Goal: Task Accomplishment & Management: Manage account settings

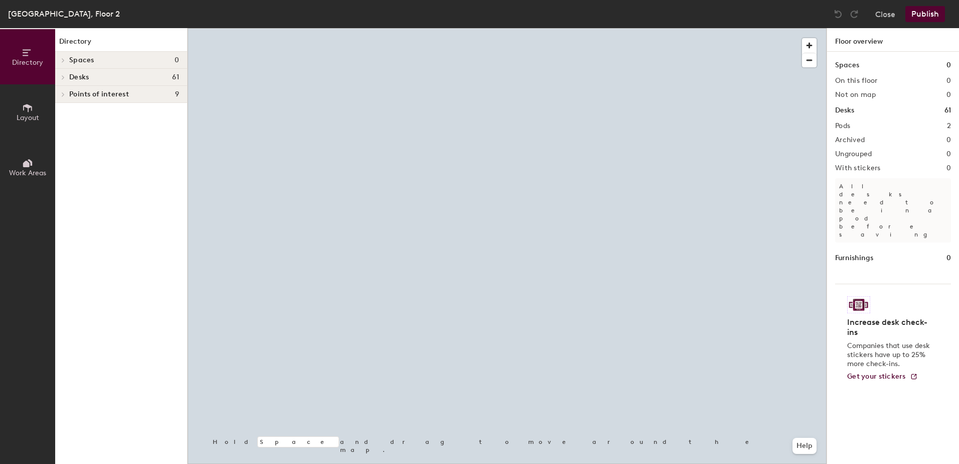
click at [596, 28] on div at bounding box center [507, 28] width 639 height 0
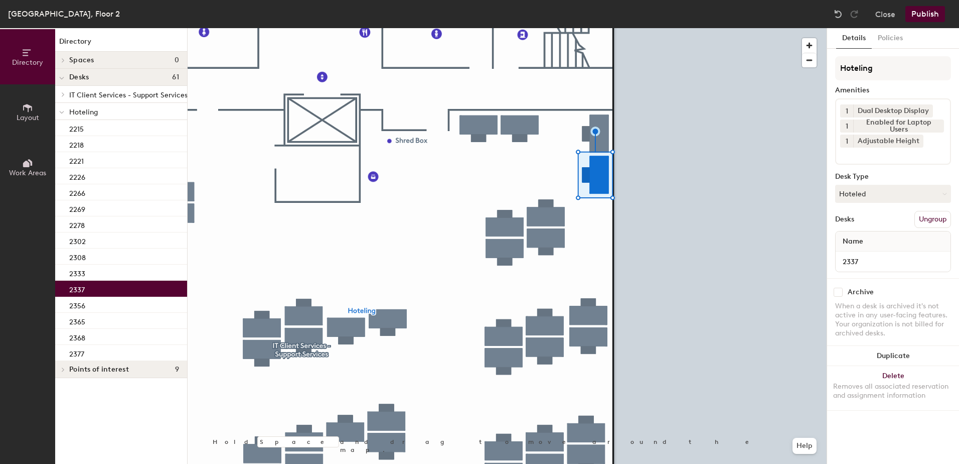
click at [848, 195] on button "Hoteled" at bounding box center [894, 194] width 116 height 18
click at [880, 219] on div "Assigned" at bounding box center [886, 224] width 100 height 15
click at [926, 216] on button "Ungroup" at bounding box center [933, 219] width 37 height 17
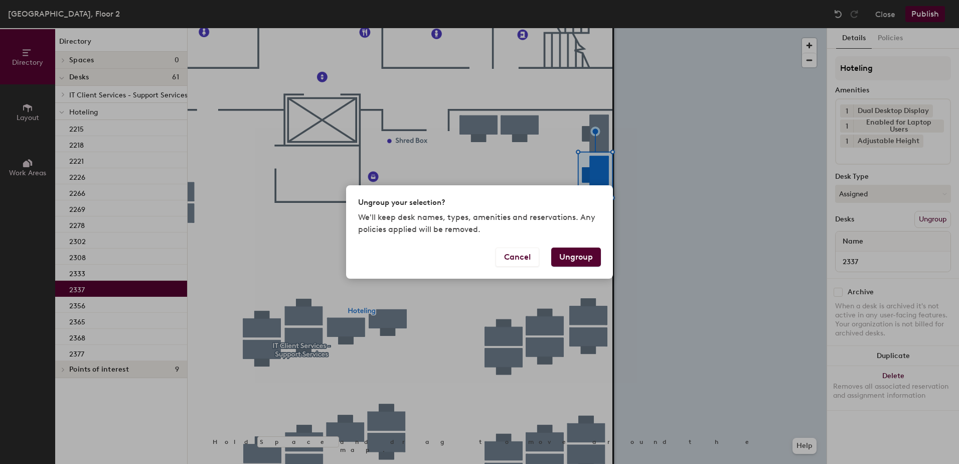
click at [574, 260] on button "Ungroup" at bounding box center [577, 256] width 50 height 19
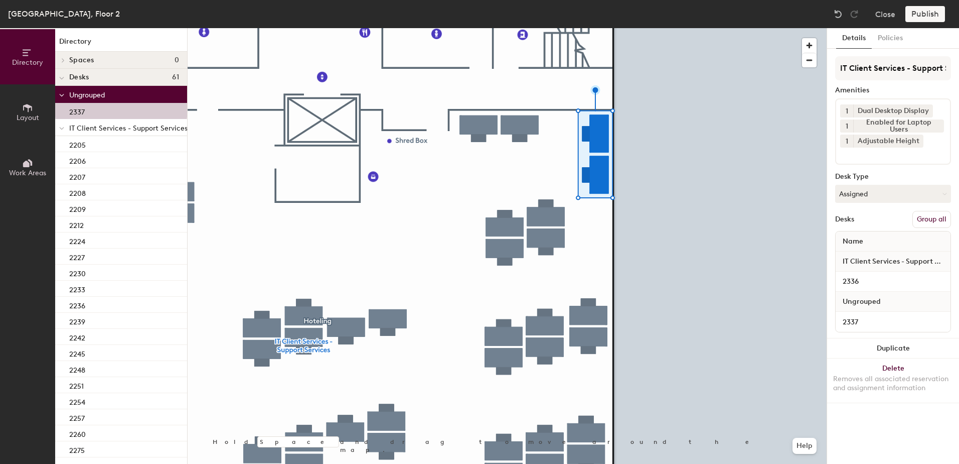
click at [943, 216] on button "Group all" at bounding box center [932, 219] width 39 height 17
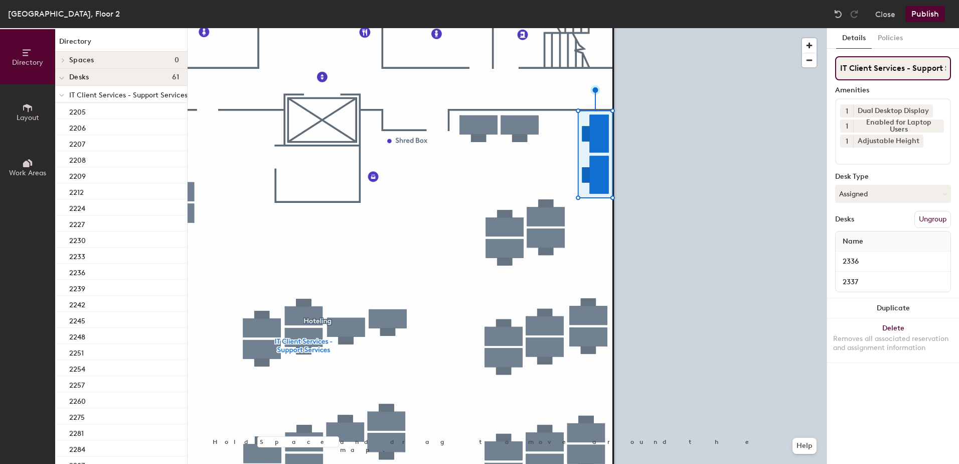
scroll to position [0, 29]
drag, startPoint x: 932, startPoint y: 12, endPoint x: 922, endPoint y: 20, distance: 12.5
click at [930, 14] on button "Publish" at bounding box center [926, 14] width 40 height 16
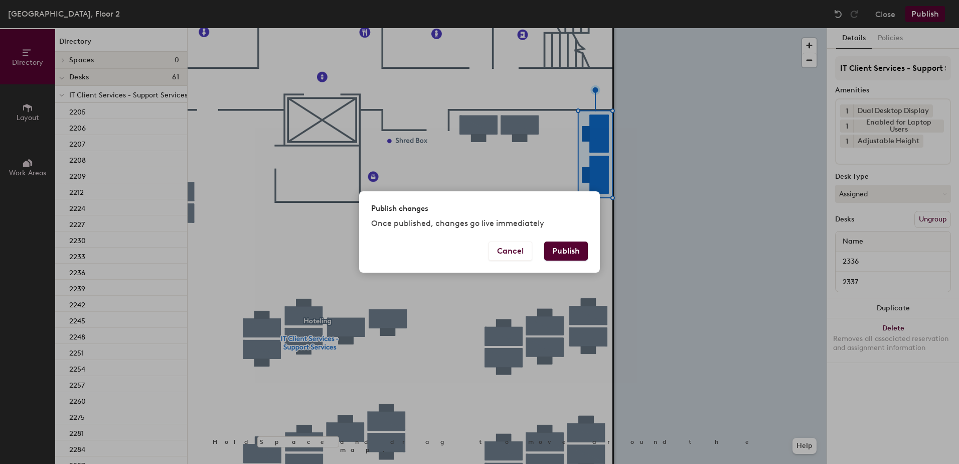
click at [575, 254] on button "Publish" at bounding box center [566, 250] width 44 height 19
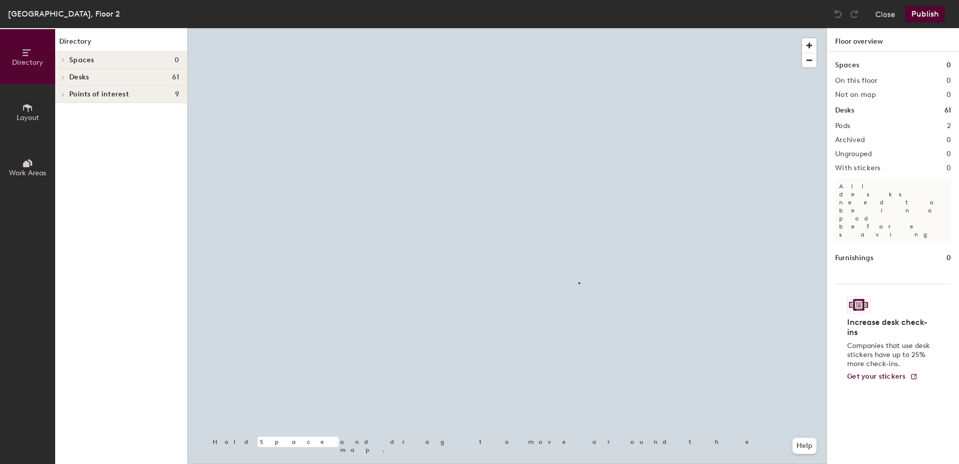
click at [579, 28] on div at bounding box center [507, 28] width 639 height 0
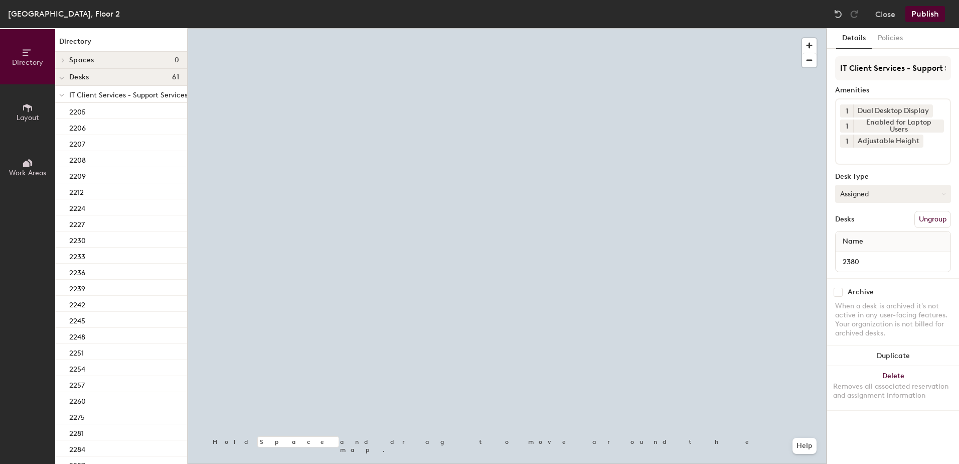
click at [906, 197] on button "Assigned" at bounding box center [894, 194] width 116 height 18
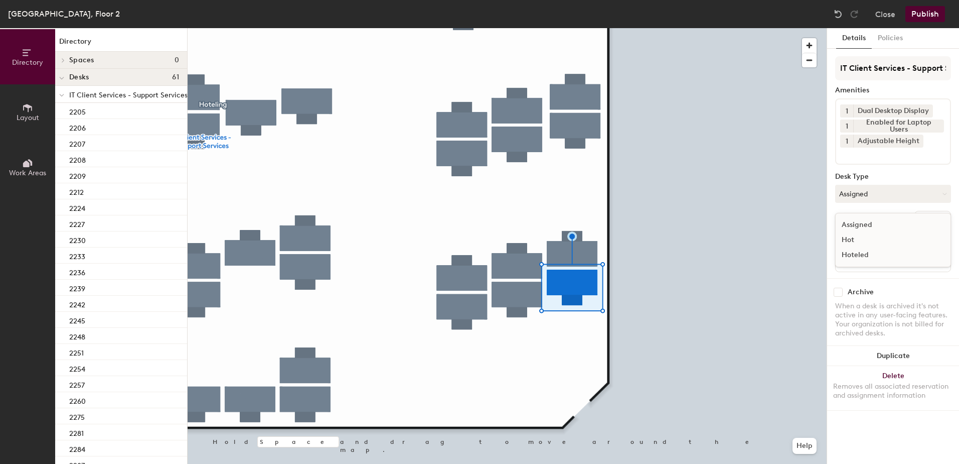
click at [887, 255] on div "Hoteled" at bounding box center [886, 254] width 100 height 15
click at [933, 221] on button "Ungroup" at bounding box center [933, 219] width 37 height 17
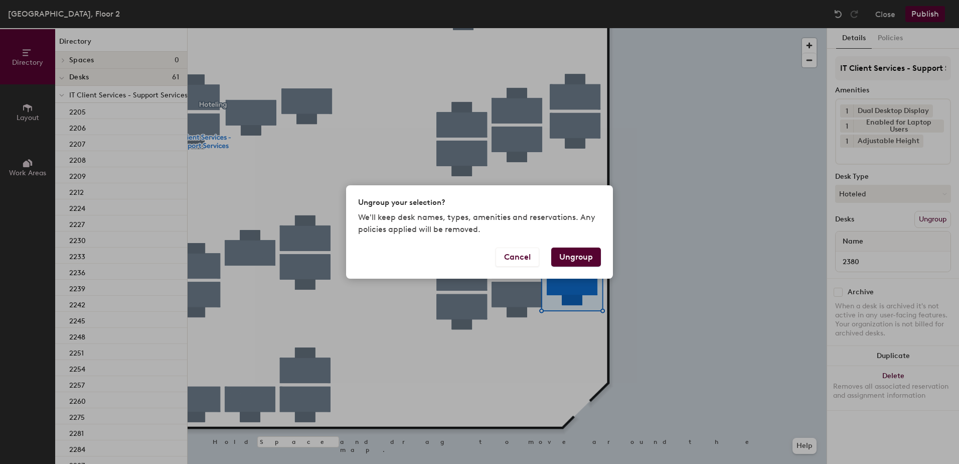
click at [583, 254] on button "Ungroup" at bounding box center [577, 256] width 50 height 19
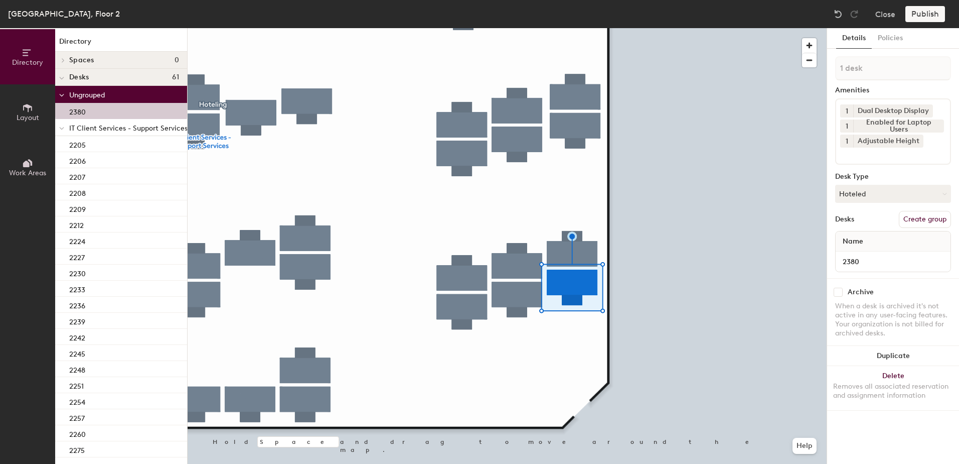
click at [60, 125] on span at bounding box center [61, 128] width 5 height 9
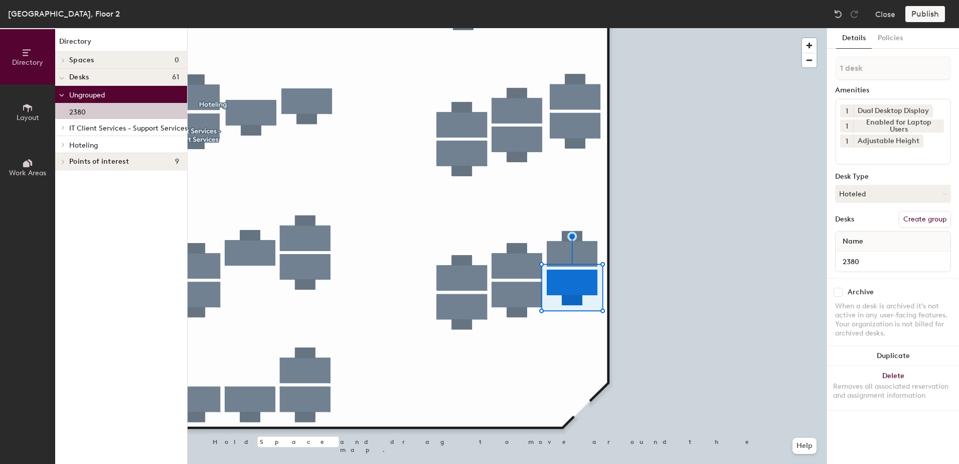
click at [64, 147] on div at bounding box center [61, 144] width 13 height 17
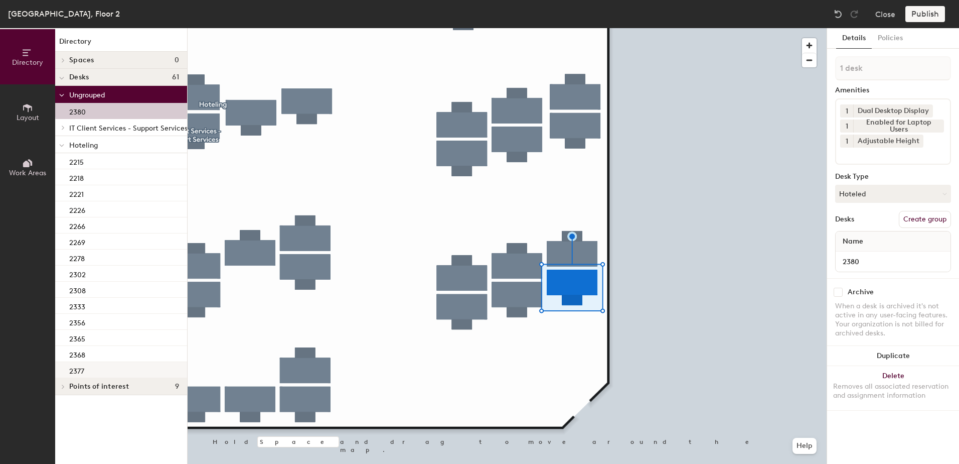
click at [110, 372] on div "2377" at bounding box center [121, 370] width 132 height 16
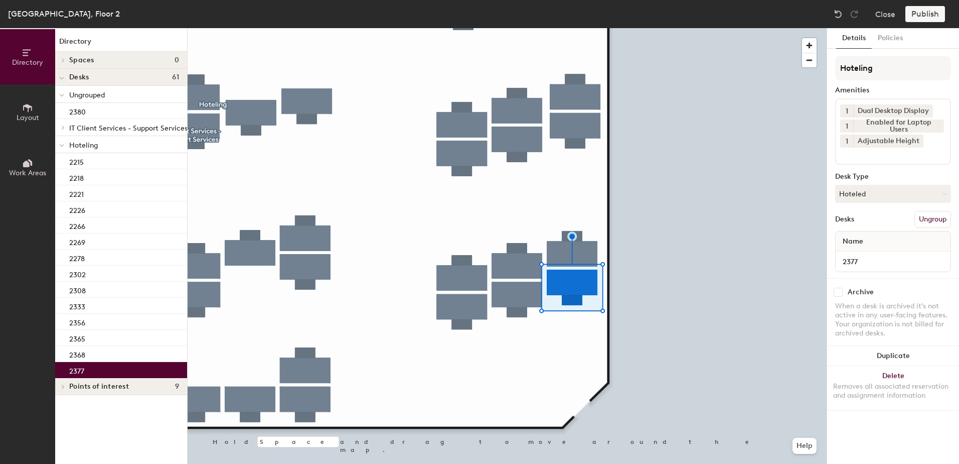
click at [584, 28] on div at bounding box center [507, 28] width 639 height 0
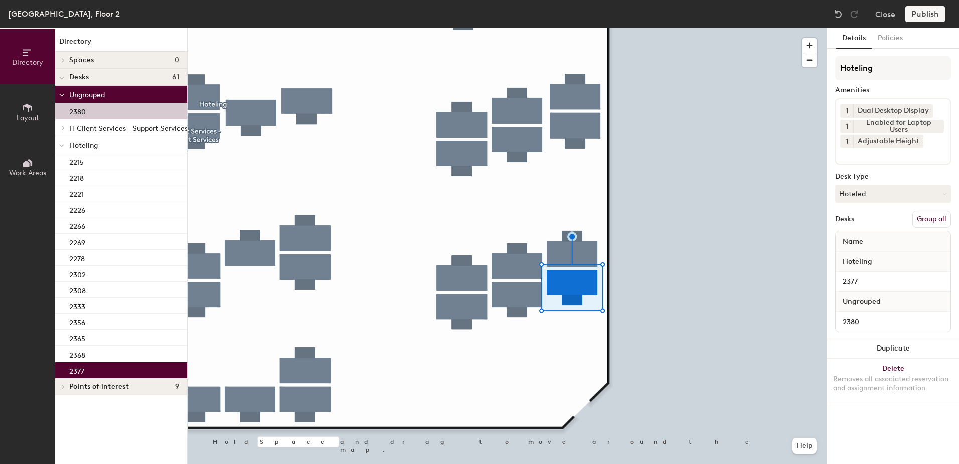
click at [934, 223] on button "Group all" at bounding box center [932, 219] width 39 height 17
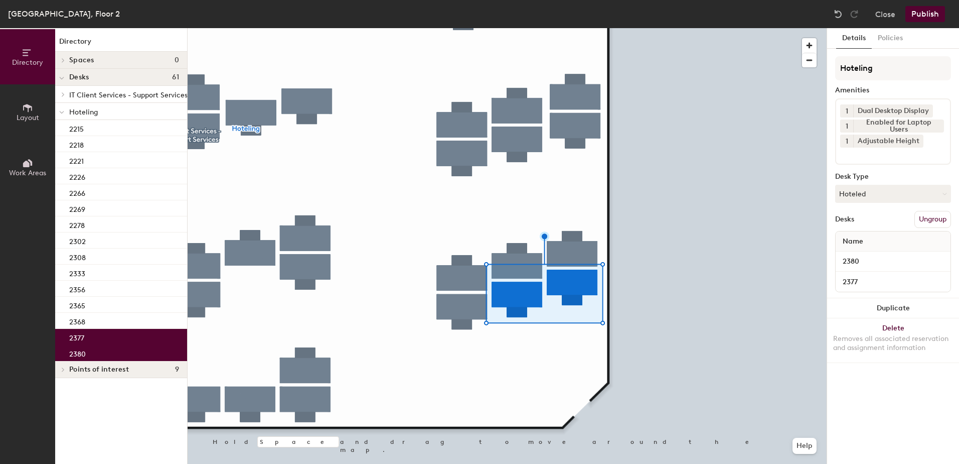
click at [918, 8] on button "Publish" at bounding box center [926, 14] width 40 height 16
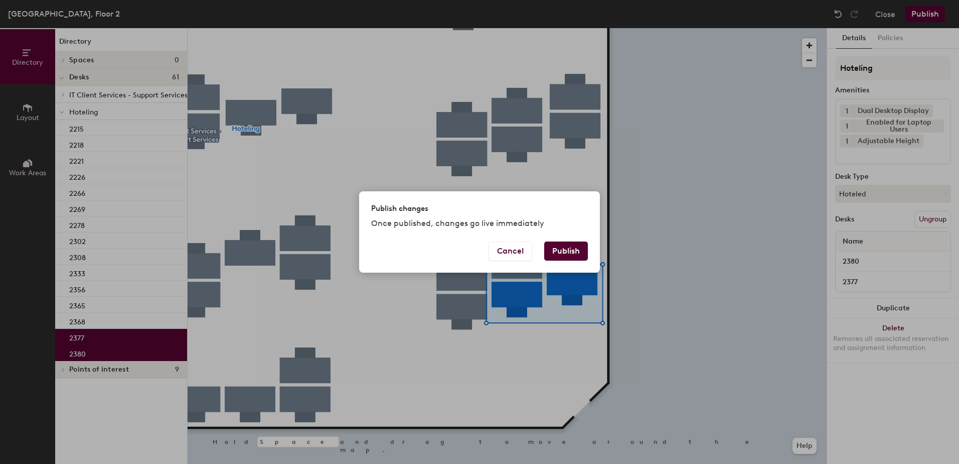
click at [565, 244] on button "Publish" at bounding box center [566, 250] width 44 height 19
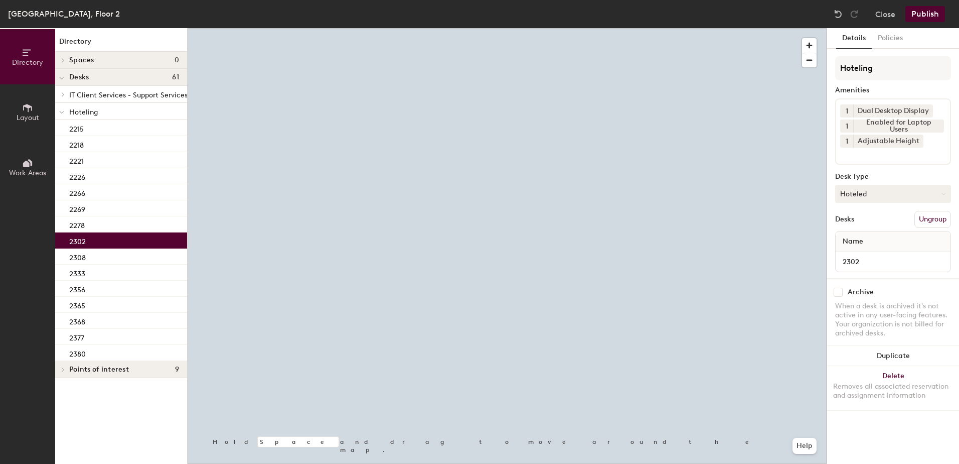
click at [863, 192] on button "Hoteled" at bounding box center [894, 194] width 116 height 18
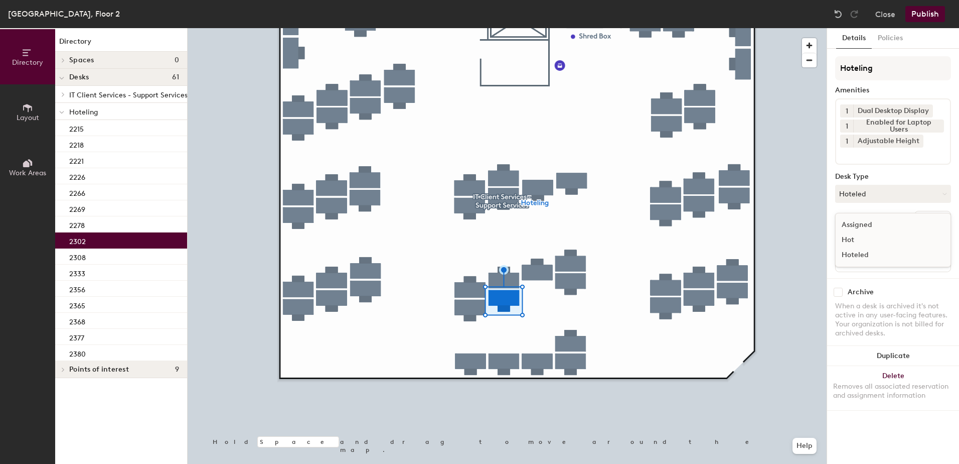
drag, startPoint x: 868, startPoint y: 223, endPoint x: 897, endPoint y: 223, distance: 28.6
click at [869, 223] on div "Assigned" at bounding box center [886, 224] width 100 height 15
click at [936, 221] on button "Ungroup" at bounding box center [933, 219] width 37 height 17
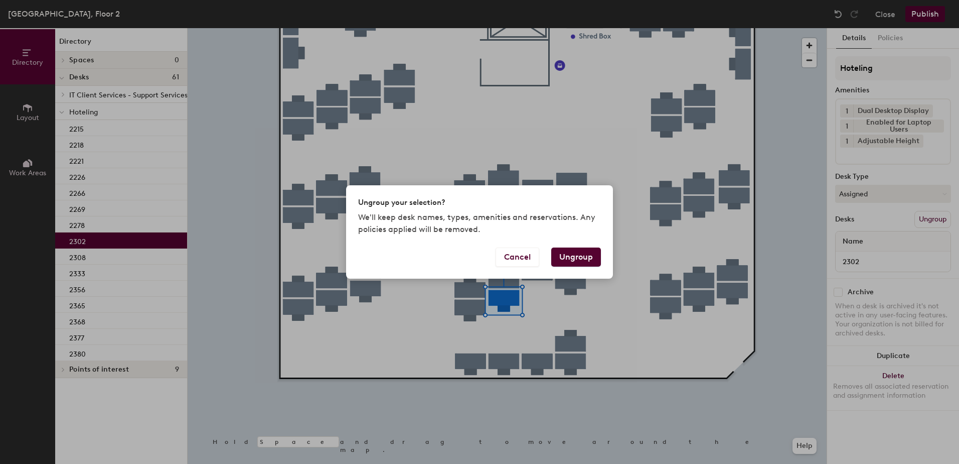
click at [591, 261] on button "Ungroup" at bounding box center [577, 256] width 50 height 19
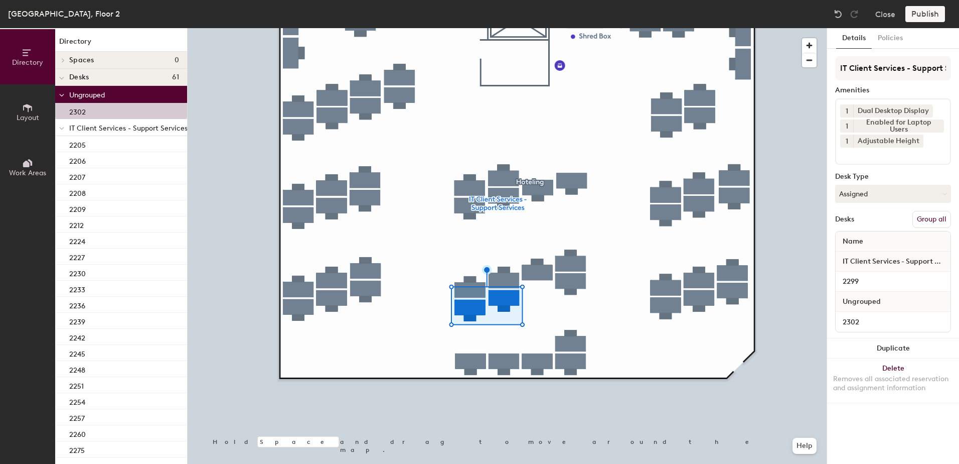
click at [930, 217] on button "Group all" at bounding box center [932, 219] width 39 height 17
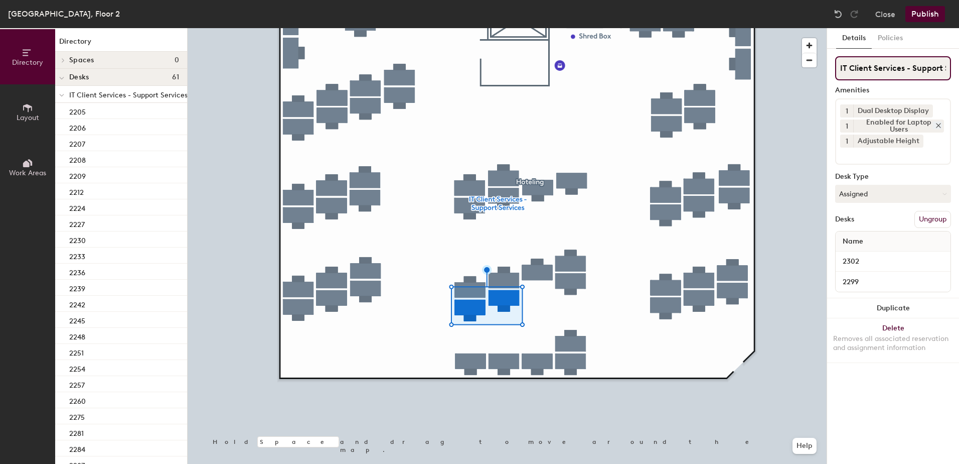
scroll to position [0, 29]
click at [922, 19] on button "Publish" at bounding box center [926, 14] width 40 height 16
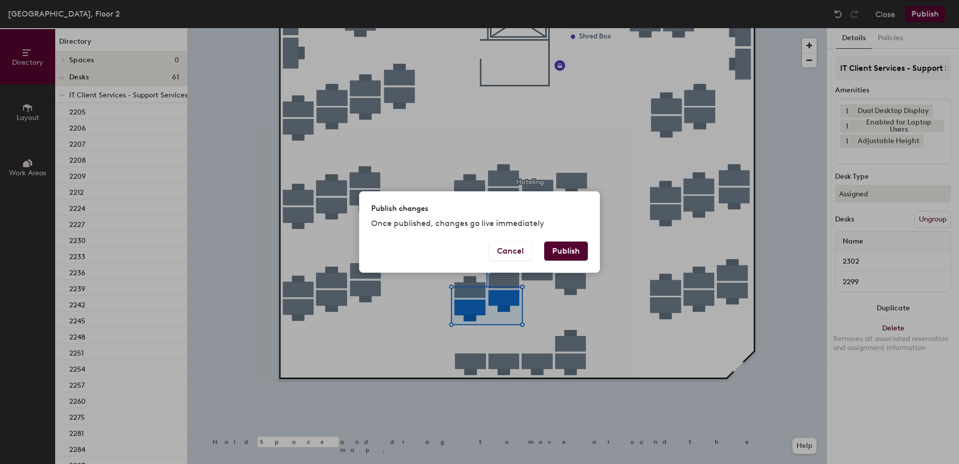
click at [574, 255] on button "Publish" at bounding box center [566, 250] width 44 height 19
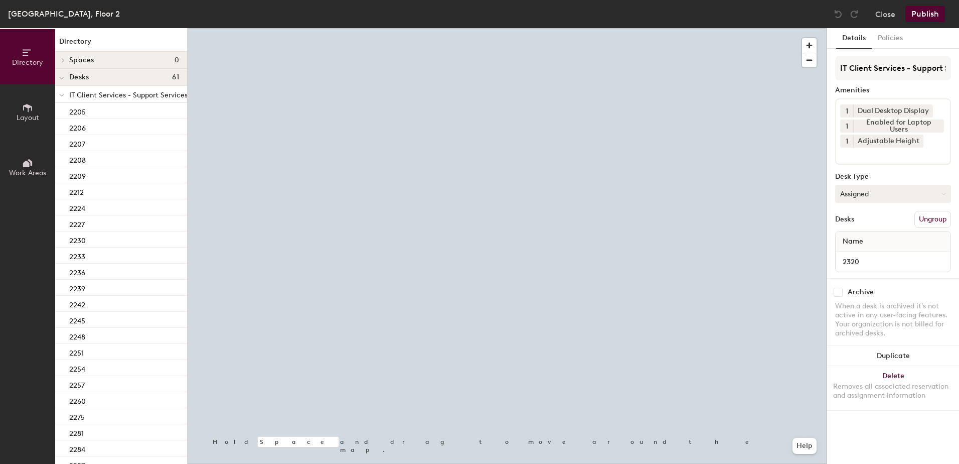
click at [868, 186] on button "Assigned" at bounding box center [894, 194] width 116 height 18
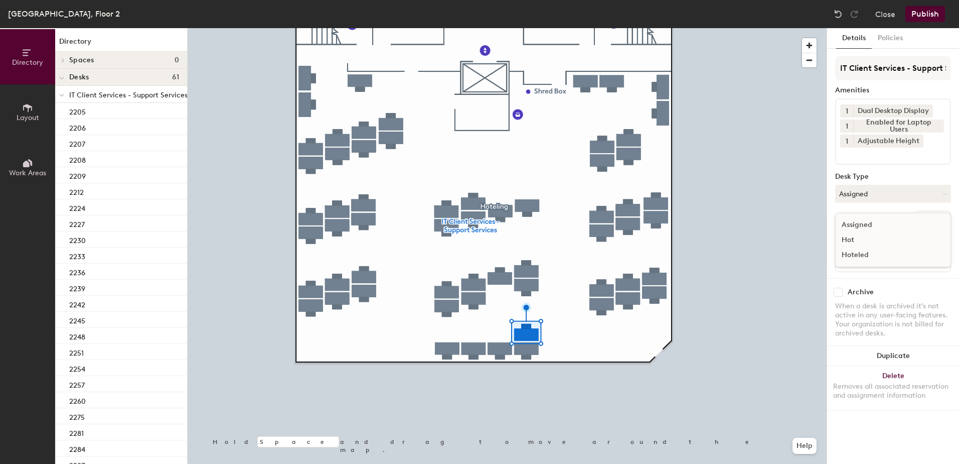
click at [872, 265] on div "Assigned Hot Hoteled" at bounding box center [894, 240] width 116 height 54
click at [869, 189] on button "Assigned" at bounding box center [894, 194] width 116 height 18
click at [866, 253] on div "Hoteled" at bounding box center [886, 254] width 100 height 15
click at [933, 216] on button "Ungroup" at bounding box center [933, 219] width 37 height 17
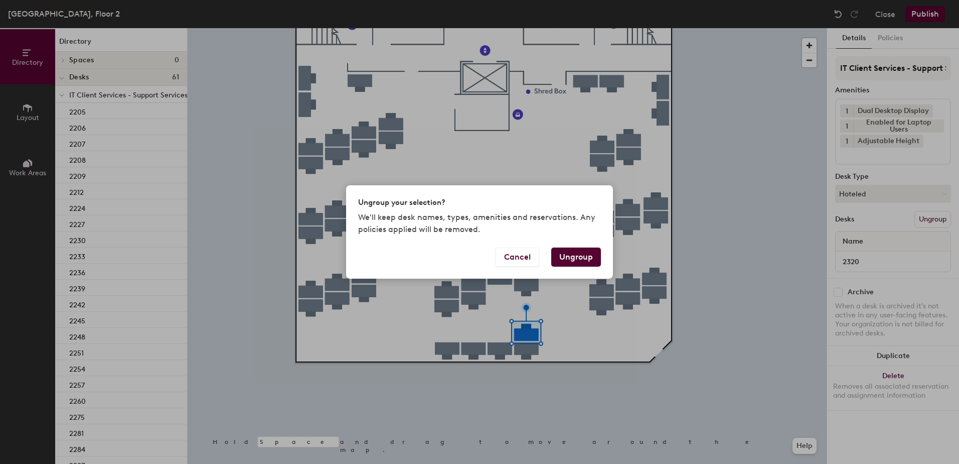
click at [588, 257] on button "Ungroup" at bounding box center [577, 256] width 50 height 19
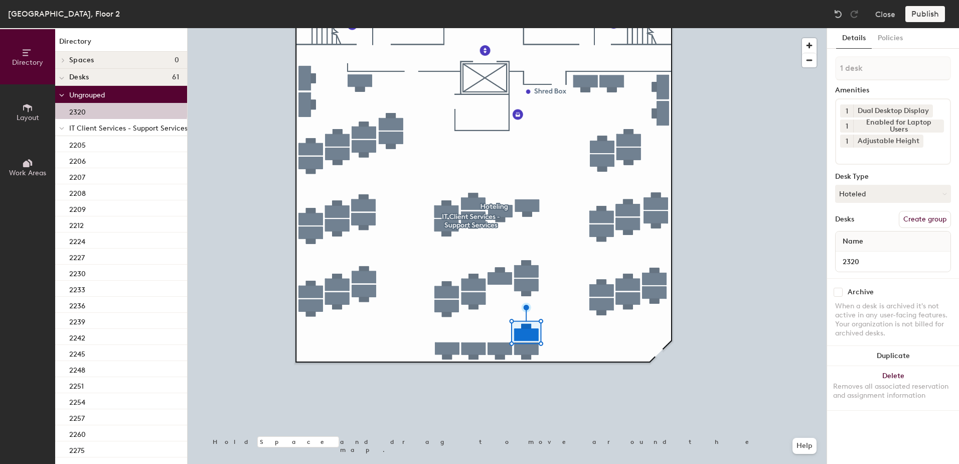
click at [62, 131] on span at bounding box center [61, 128] width 5 height 9
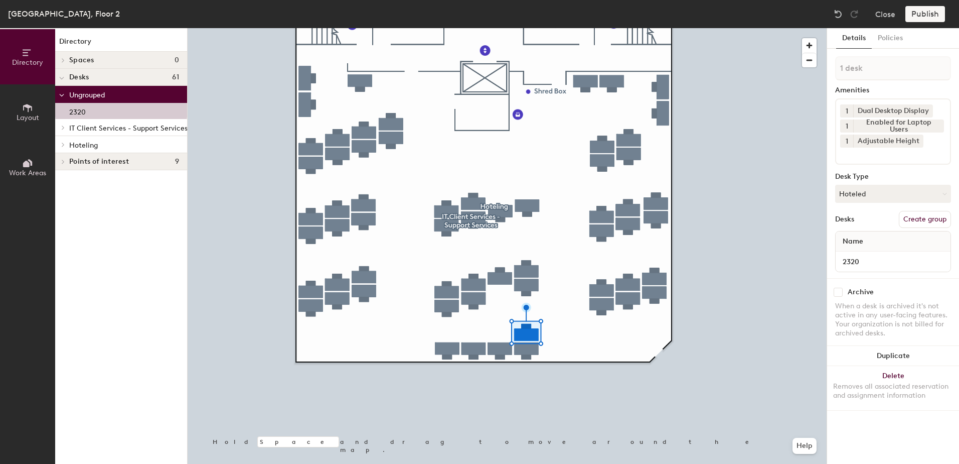
click at [64, 148] on div at bounding box center [61, 144] width 13 height 17
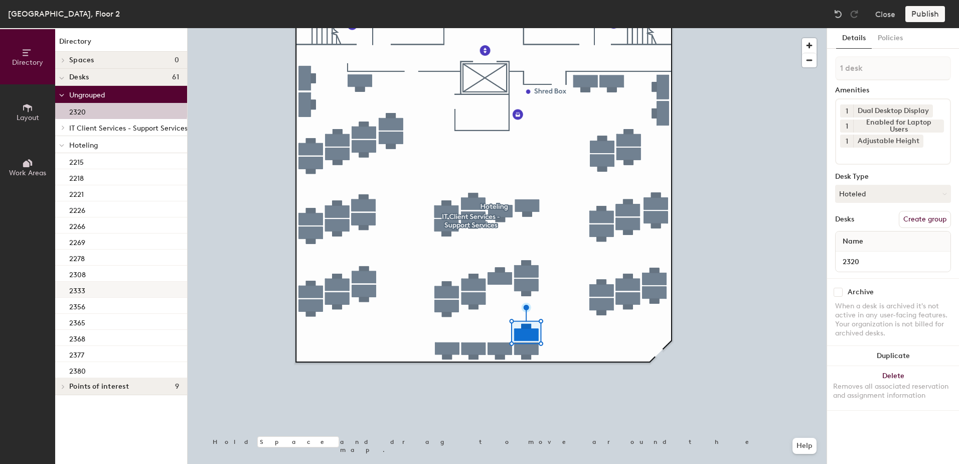
click at [107, 287] on div "2333" at bounding box center [121, 290] width 132 height 16
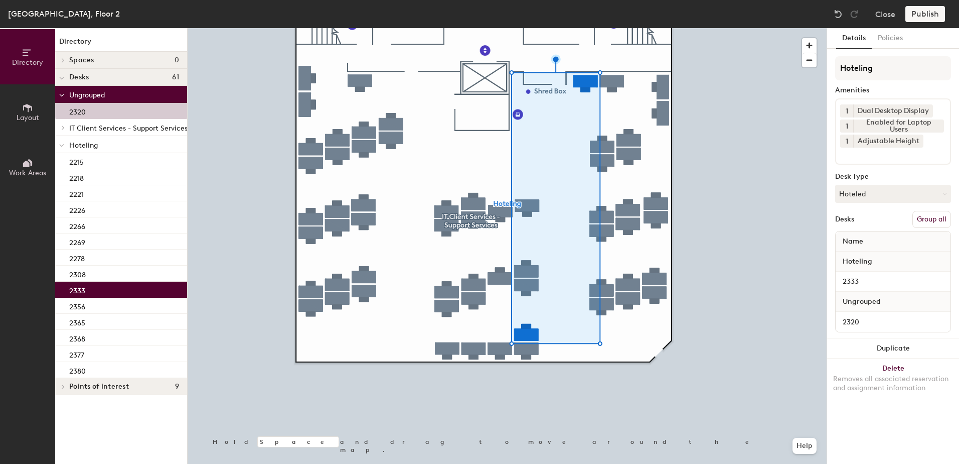
drag, startPoint x: 933, startPoint y: 217, endPoint x: 928, endPoint y: 203, distance: 15.2
click at [933, 217] on button "Group all" at bounding box center [932, 219] width 39 height 17
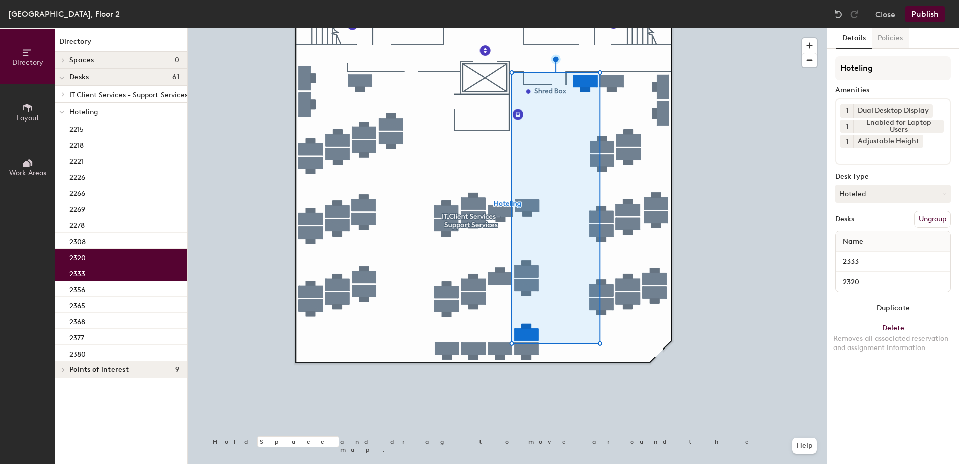
drag, startPoint x: 912, startPoint y: 17, endPoint x: 902, endPoint y: 38, distance: 22.9
click at [909, 25] on div "Lafayette, Floor 2 Close Publish" at bounding box center [479, 14] width 959 height 28
click at [934, 15] on button "Publish" at bounding box center [926, 14] width 40 height 16
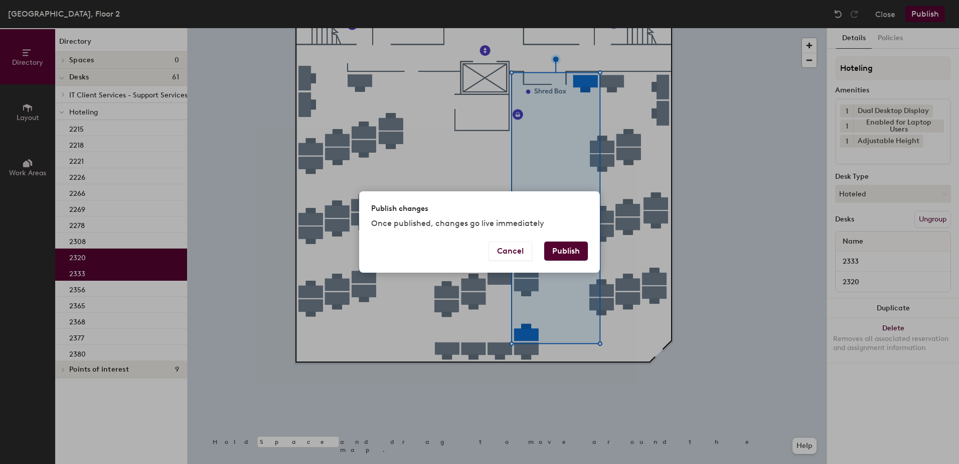
click at [575, 236] on div "Publish changes Once published, changes go live immediately" at bounding box center [479, 216] width 241 height 50
click at [560, 246] on button "Publish" at bounding box center [566, 250] width 44 height 19
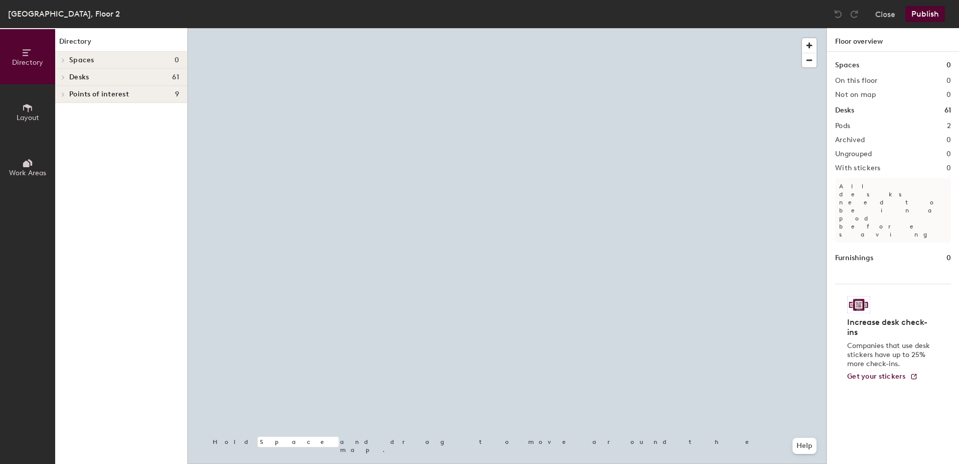
click at [524, 28] on div at bounding box center [507, 28] width 639 height 0
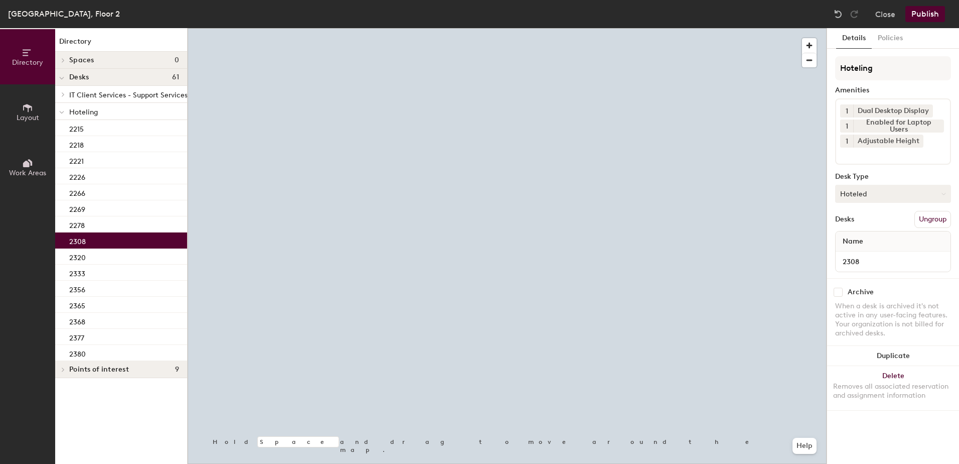
click at [908, 191] on button "Hoteled" at bounding box center [894, 194] width 116 height 18
click at [888, 225] on div "Assigned" at bounding box center [886, 224] width 100 height 15
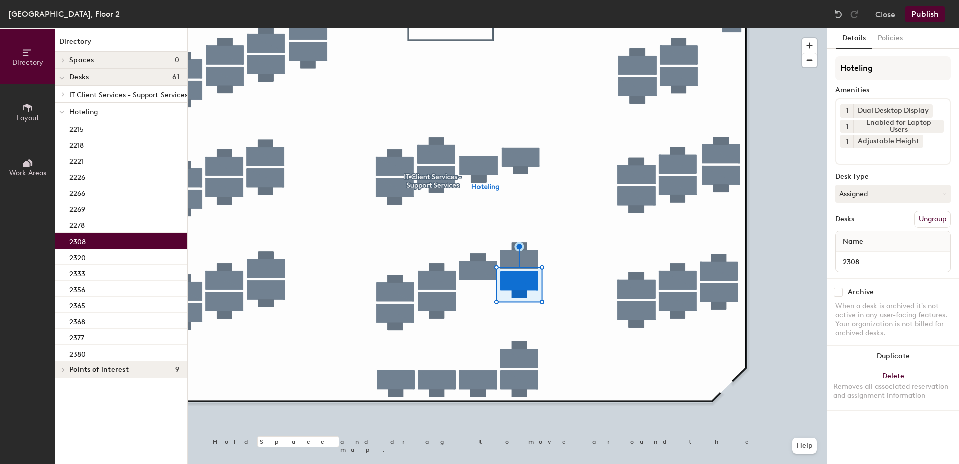
click at [936, 216] on button "Ungroup" at bounding box center [933, 219] width 37 height 17
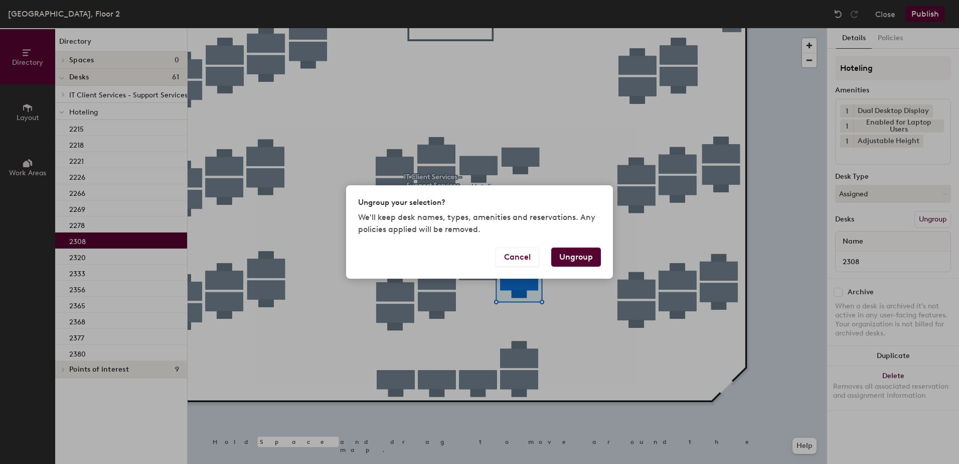
click at [595, 255] on button "Ungroup" at bounding box center [577, 256] width 50 height 19
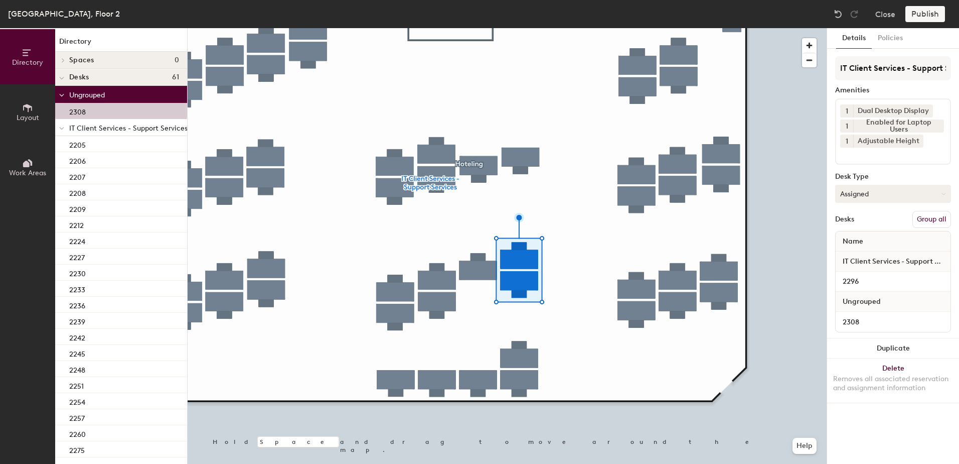
drag, startPoint x: 943, startPoint y: 213, endPoint x: 935, endPoint y: 201, distance: 14.6
click at [942, 213] on button "Group all" at bounding box center [932, 219] width 39 height 17
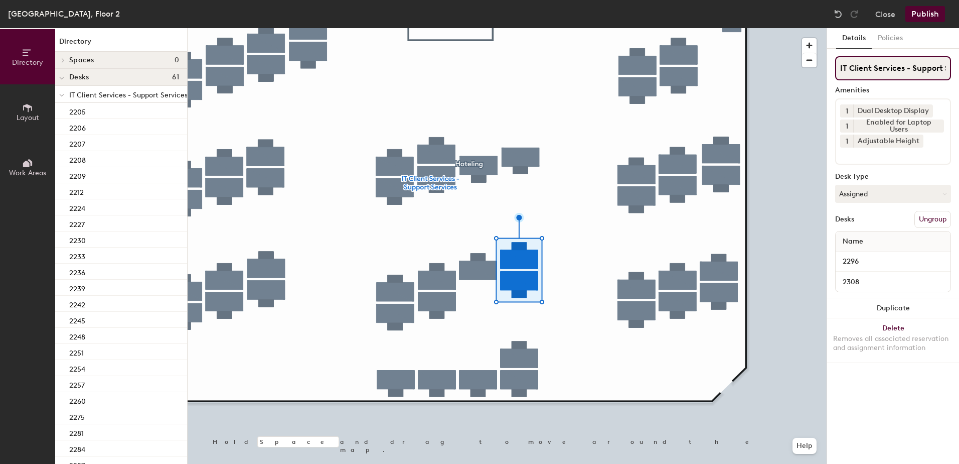
scroll to position [0, 29]
click at [926, 18] on button "Publish" at bounding box center [926, 14] width 40 height 16
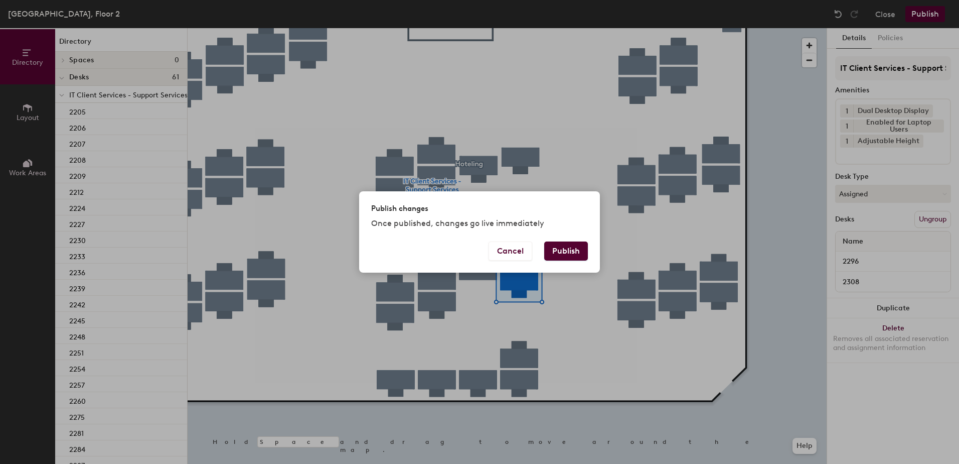
click at [596, 233] on div "Publish changes Once published, changes go live immediately" at bounding box center [479, 216] width 241 height 50
click at [578, 248] on button "Publish" at bounding box center [566, 250] width 44 height 19
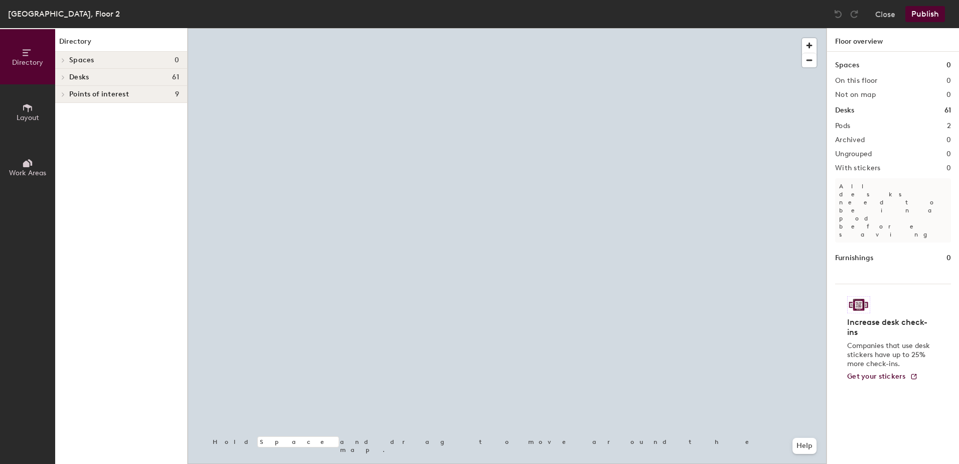
click at [588, 28] on div at bounding box center [507, 28] width 639 height 0
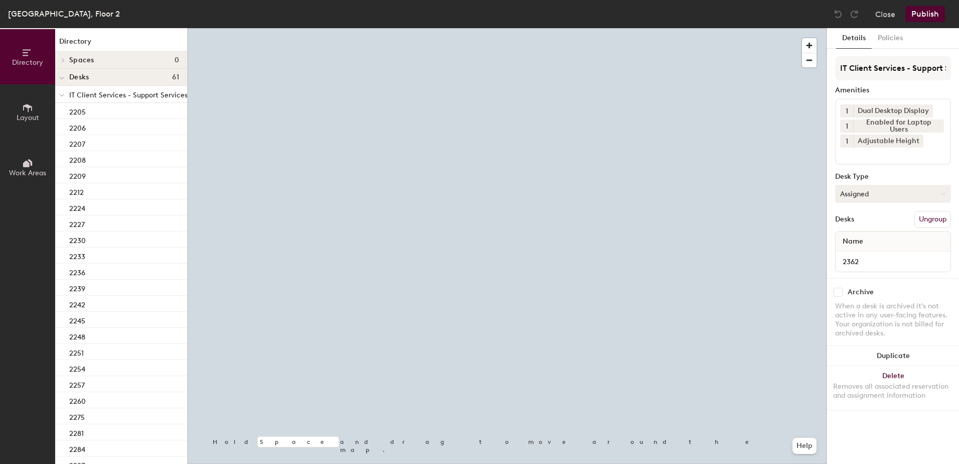
click at [892, 191] on button "Assigned" at bounding box center [894, 194] width 116 height 18
click at [862, 259] on div "Hoteled" at bounding box center [886, 254] width 100 height 15
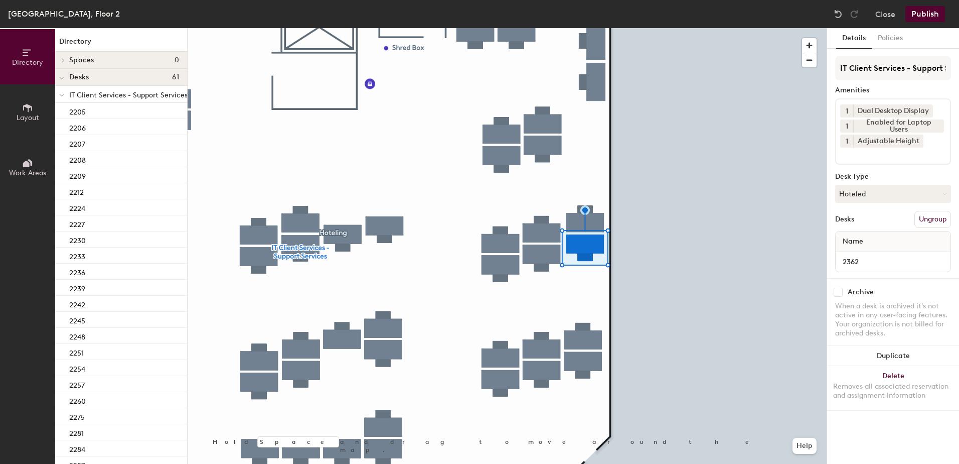
click at [945, 215] on button "Ungroup" at bounding box center [933, 219] width 37 height 17
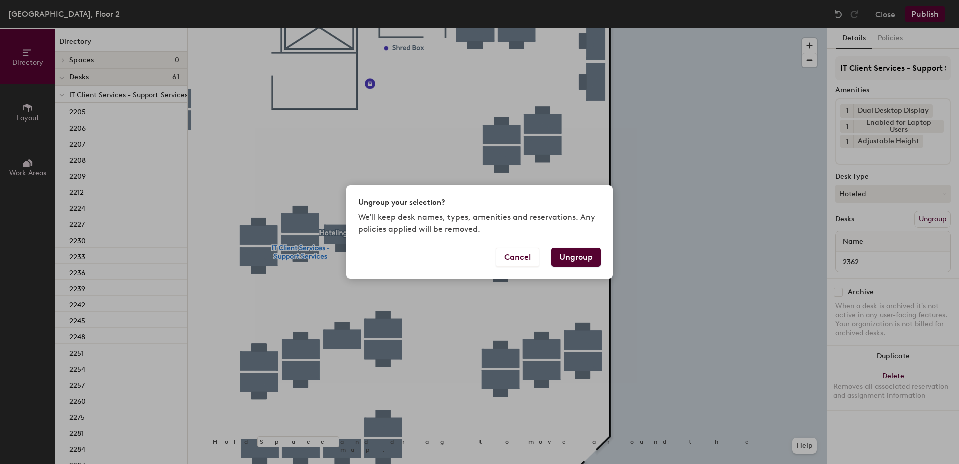
click at [577, 254] on button "Ungroup" at bounding box center [577, 256] width 50 height 19
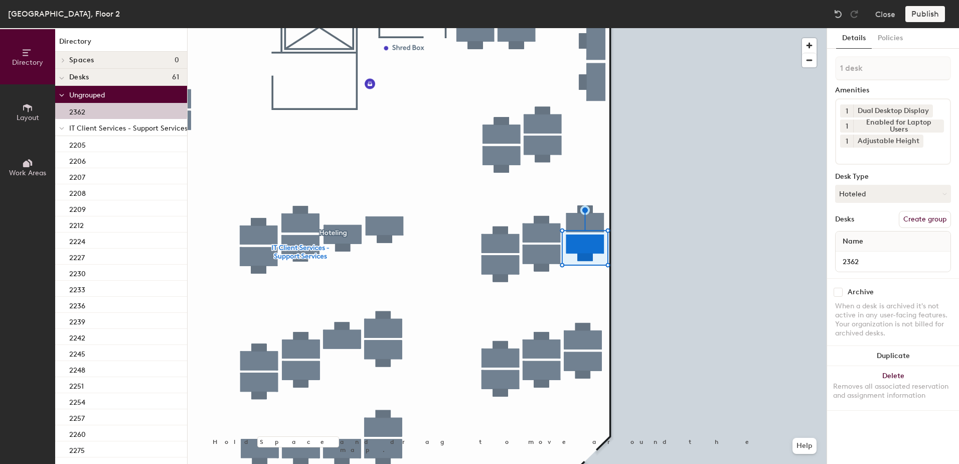
click at [60, 126] on icon at bounding box center [61, 128] width 5 height 4
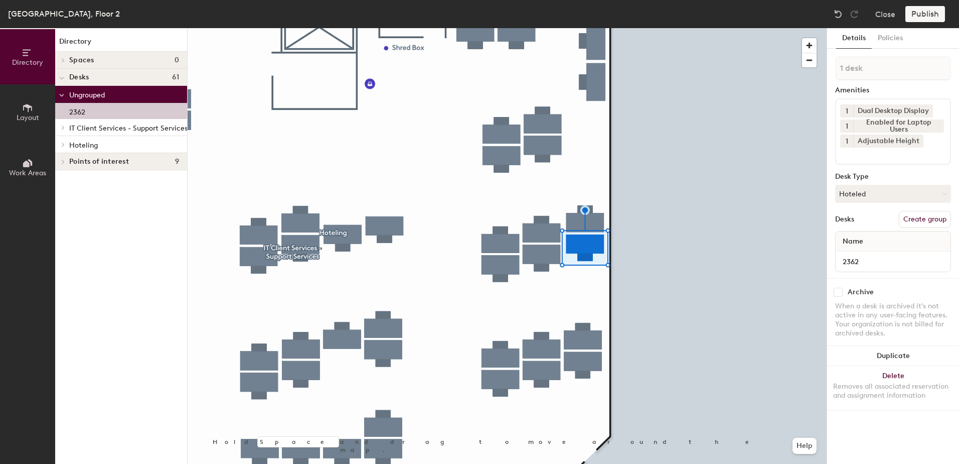
click at [59, 145] on span at bounding box center [62, 144] width 9 height 5
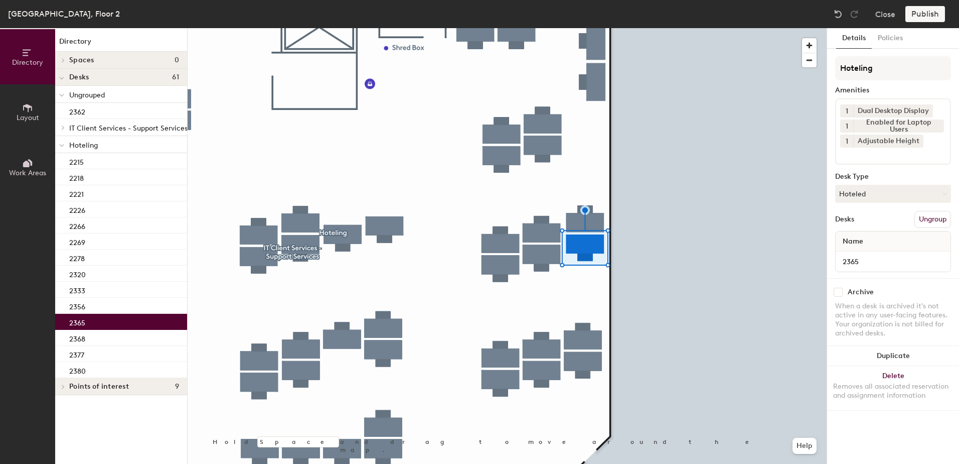
click at [108, 324] on div "2365" at bounding box center [121, 322] width 132 height 16
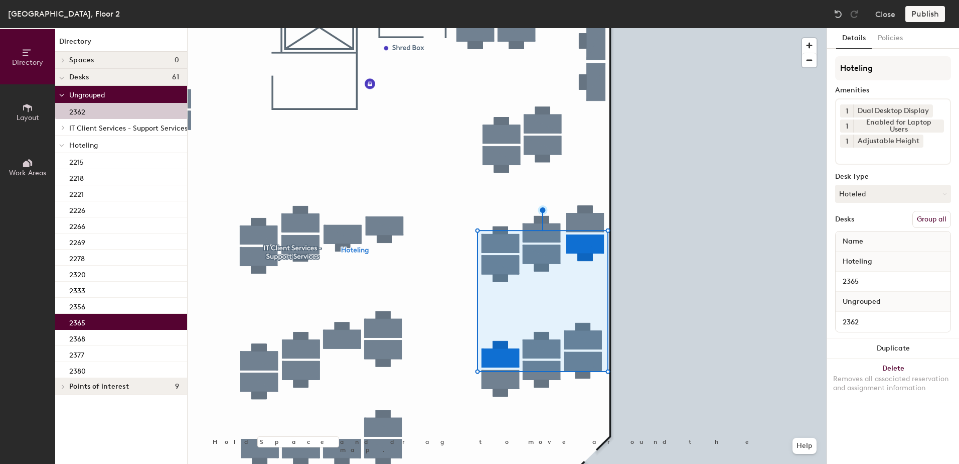
click at [933, 223] on button "Group all" at bounding box center [932, 219] width 39 height 17
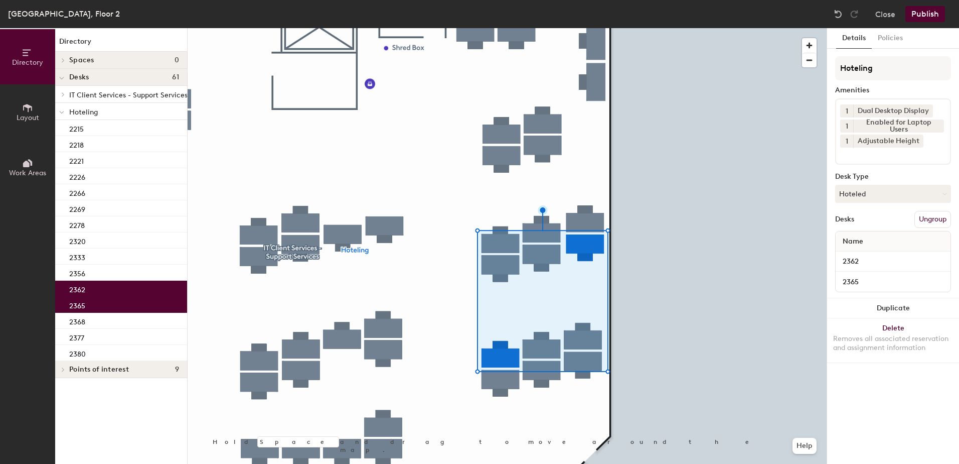
click at [914, 17] on button "Publish" at bounding box center [926, 14] width 40 height 16
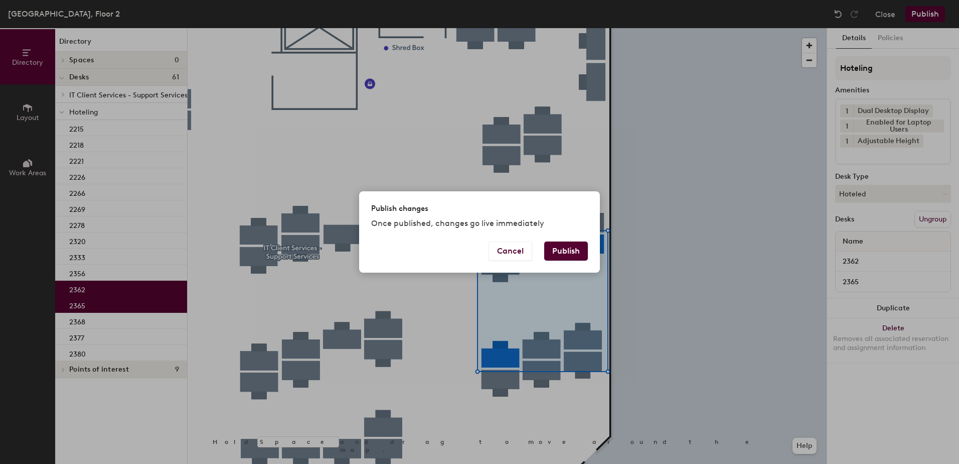
click at [571, 253] on button "Publish" at bounding box center [566, 250] width 44 height 19
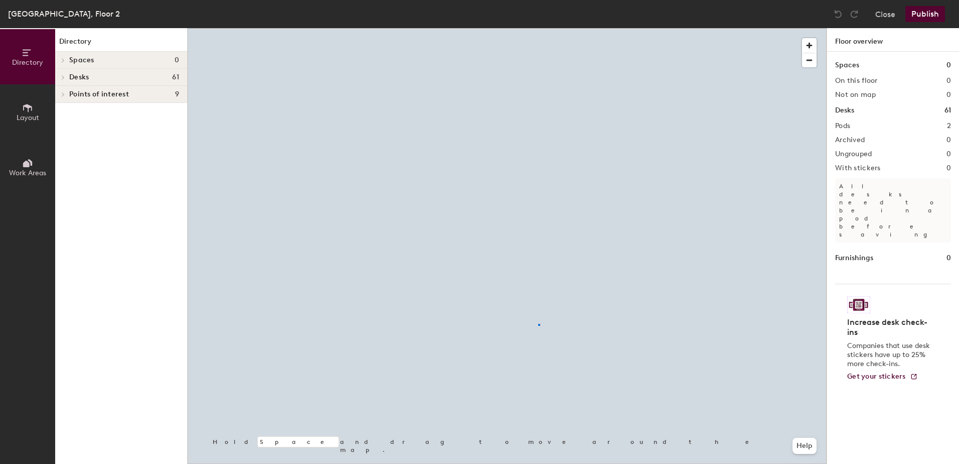
click at [539, 28] on div at bounding box center [507, 28] width 639 height 0
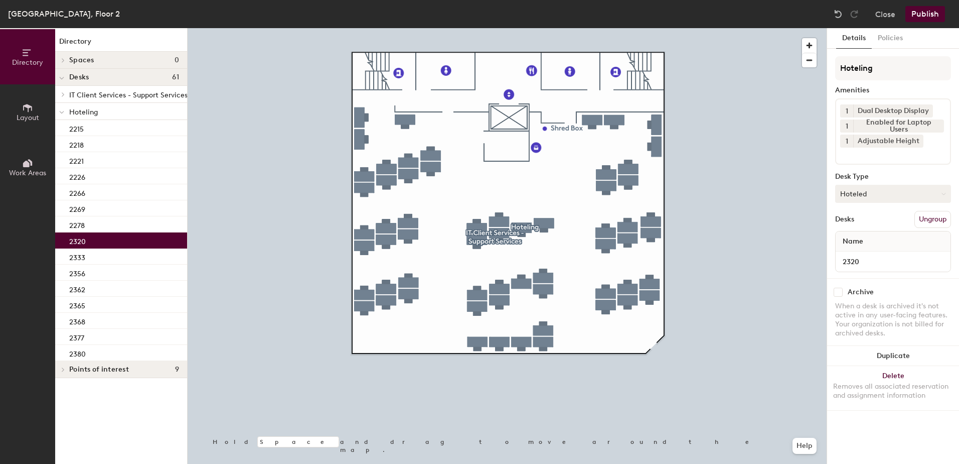
click at [882, 193] on button "Hoteled" at bounding box center [894, 194] width 116 height 18
click at [879, 220] on div "Assigned" at bounding box center [886, 224] width 100 height 15
click at [944, 216] on button "Ungroup" at bounding box center [933, 219] width 37 height 17
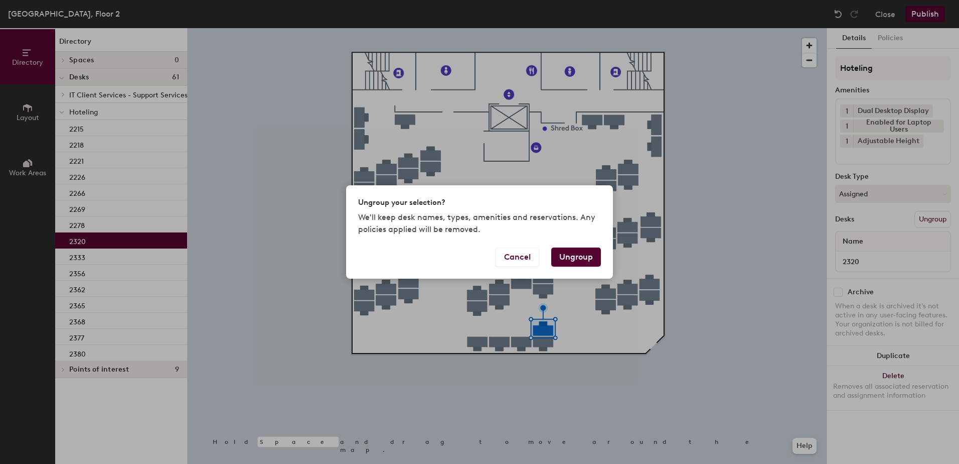
click at [578, 256] on button "Ungroup" at bounding box center [577, 256] width 50 height 19
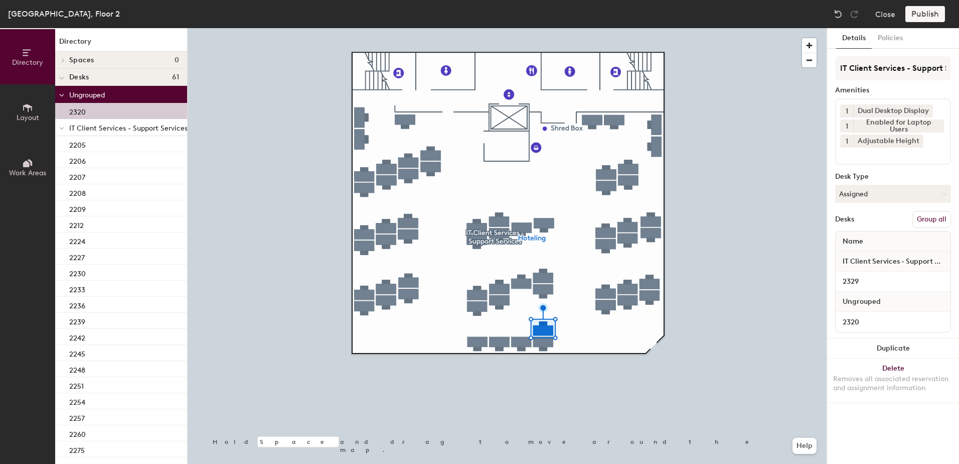
click at [925, 222] on button "Group all" at bounding box center [932, 219] width 39 height 17
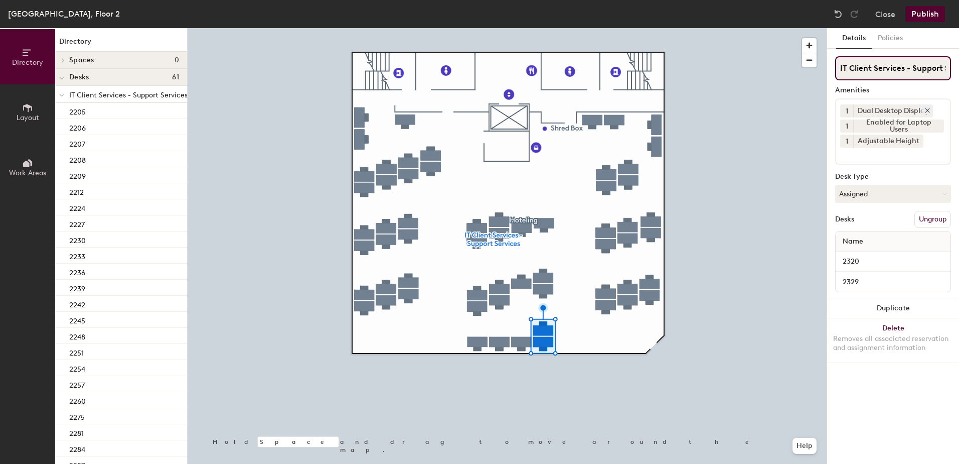
scroll to position [0, 29]
click at [929, 14] on button "Publish" at bounding box center [926, 14] width 40 height 16
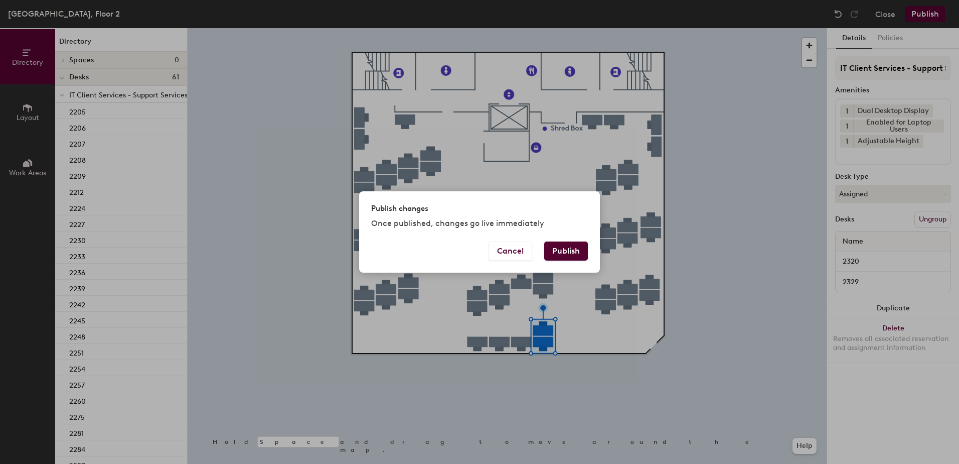
click at [554, 241] on button "Publish" at bounding box center [566, 250] width 44 height 19
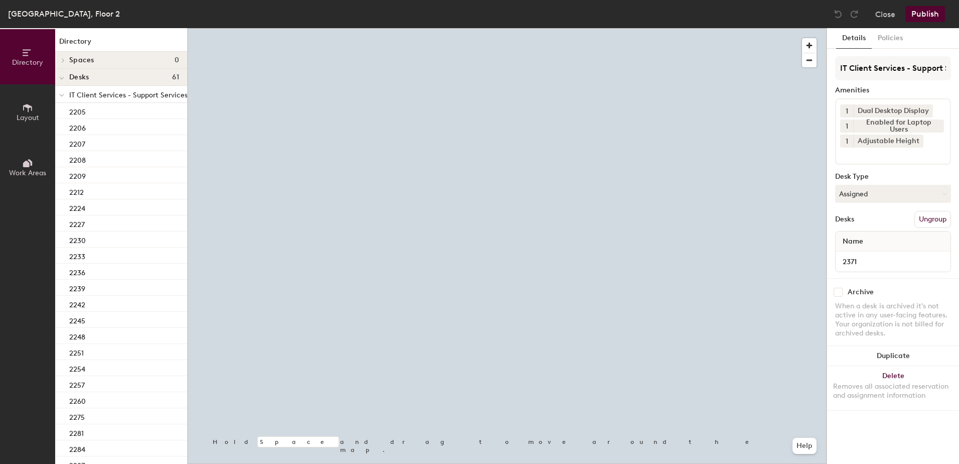
drag, startPoint x: 863, startPoint y: 198, endPoint x: 866, endPoint y: 205, distance: 7.6
click at [864, 198] on button "Assigned" at bounding box center [894, 194] width 116 height 18
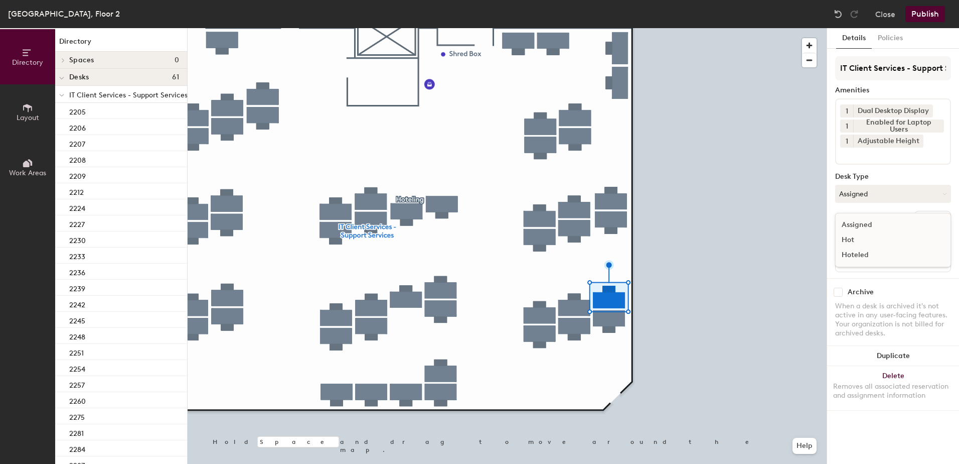
click at [876, 254] on div "Hoteled" at bounding box center [886, 254] width 100 height 15
click at [938, 215] on button "Ungroup" at bounding box center [933, 219] width 37 height 17
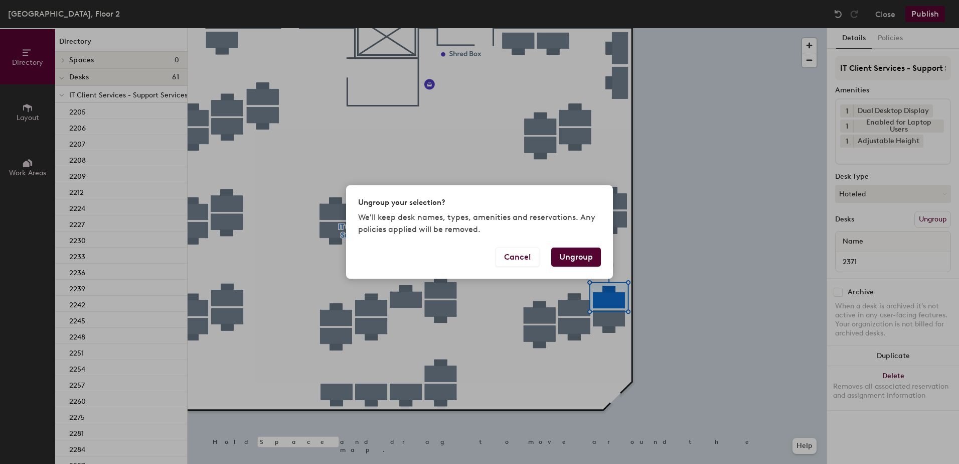
click at [576, 255] on button "Ungroup" at bounding box center [577, 256] width 50 height 19
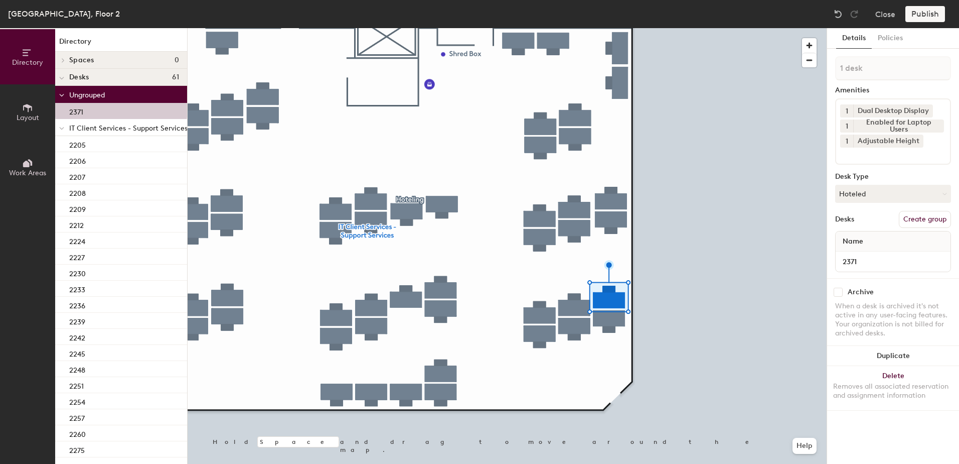
click at [61, 125] on span at bounding box center [61, 128] width 5 height 9
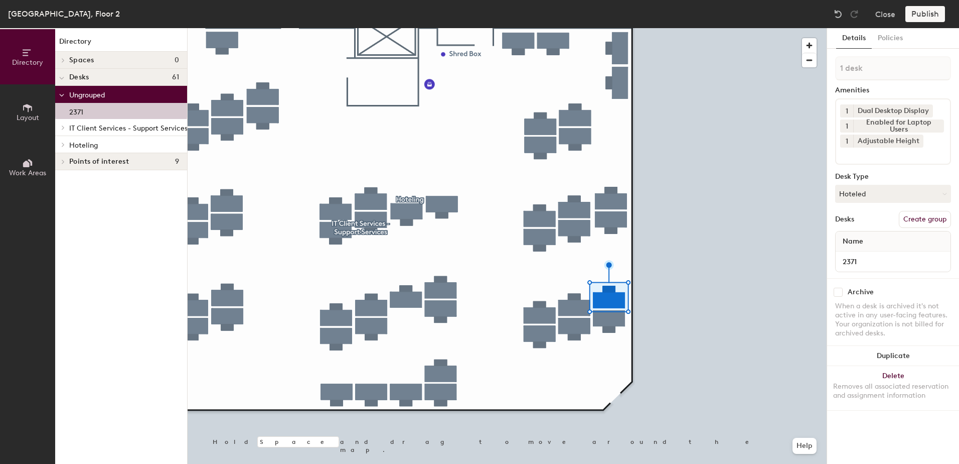
click at [65, 146] on icon at bounding box center [63, 144] width 4 height 5
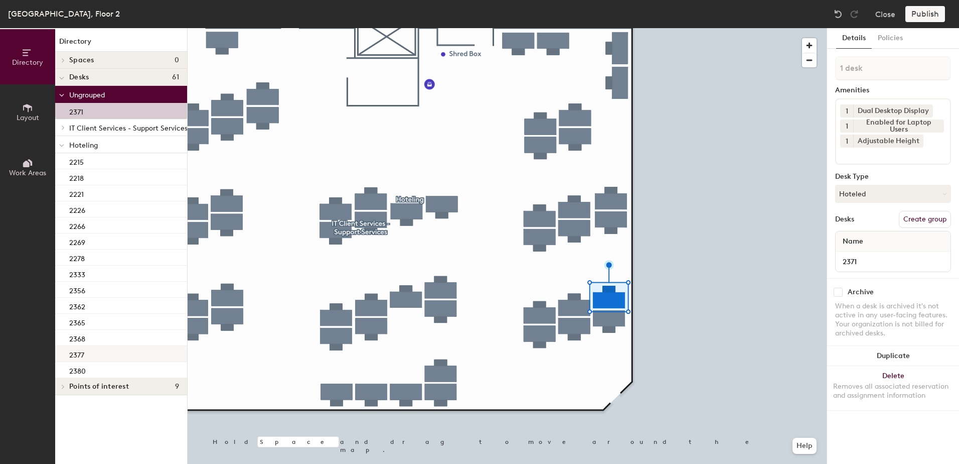
click at [108, 355] on div "2377" at bounding box center [121, 354] width 132 height 16
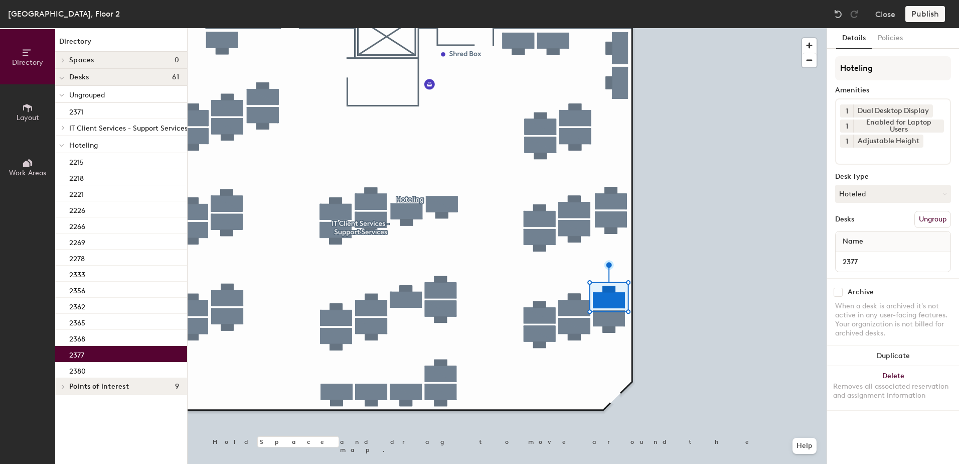
click at [612, 28] on div at bounding box center [507, 28] width 639 height 0
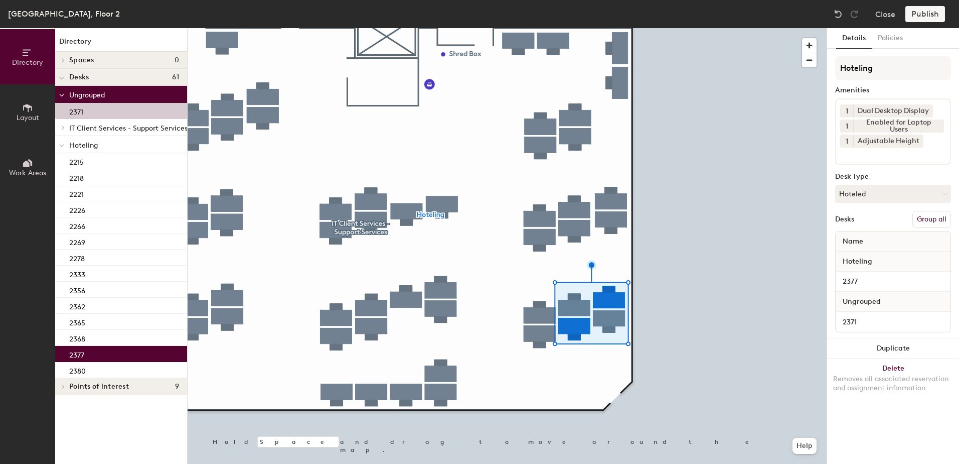
click at [929, 216] on button "Group all" at bounding box center [932, 219] width 39 height 17
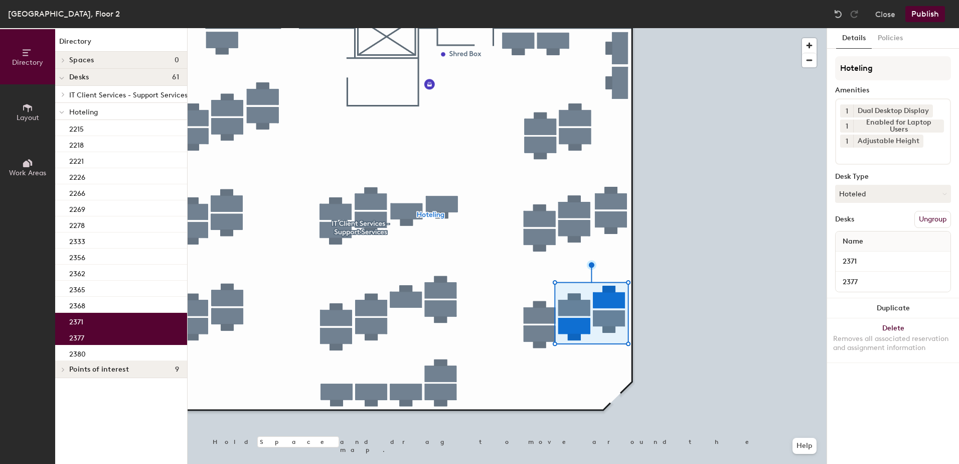
click at [925, 19] on button "Publish" at bounding box center [926, 14] width 40 height 16
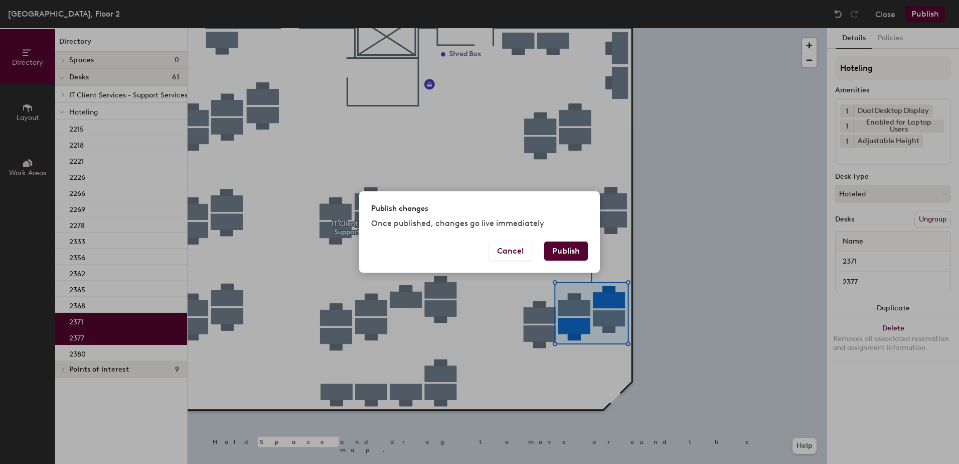
click at [571, 251] on button "Publish" at bounding box center [566, 250] width 44 height 19
